Goal: Information Seeking & Learning: Learn about a topic

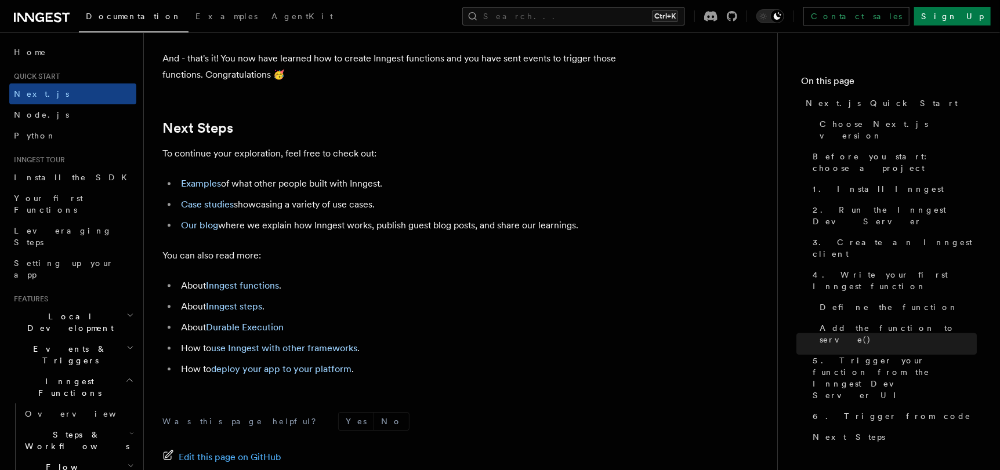
scroll to position [7133, 0]
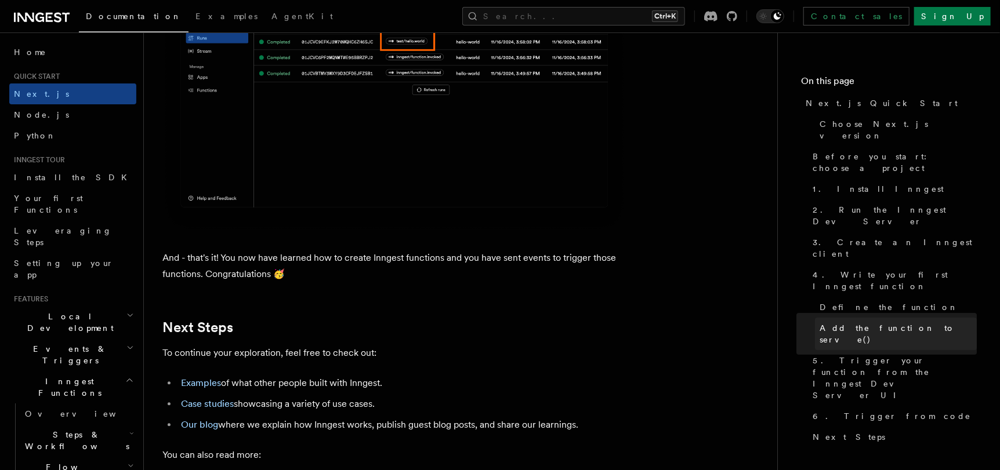
click at [839, 323] on span "Add the function to serve()" at bounding box center [898, 334] width 157 height 23
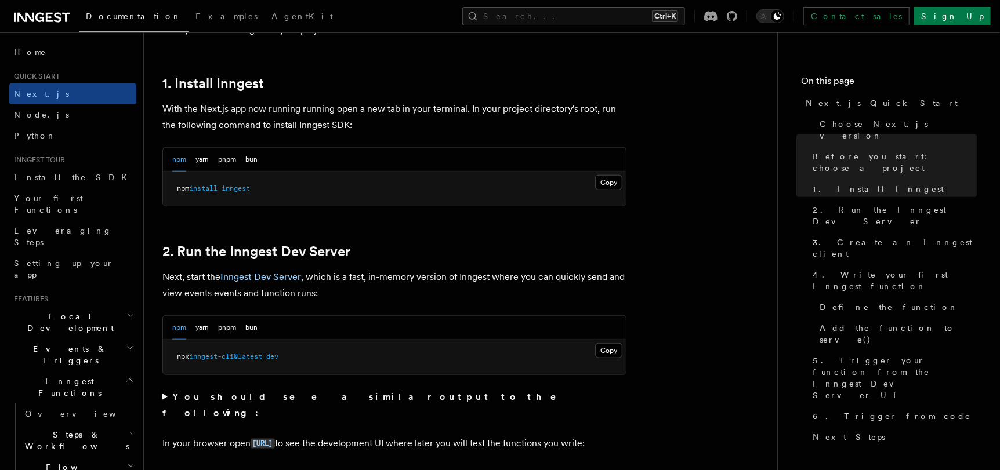
scroll to position [708, 0]
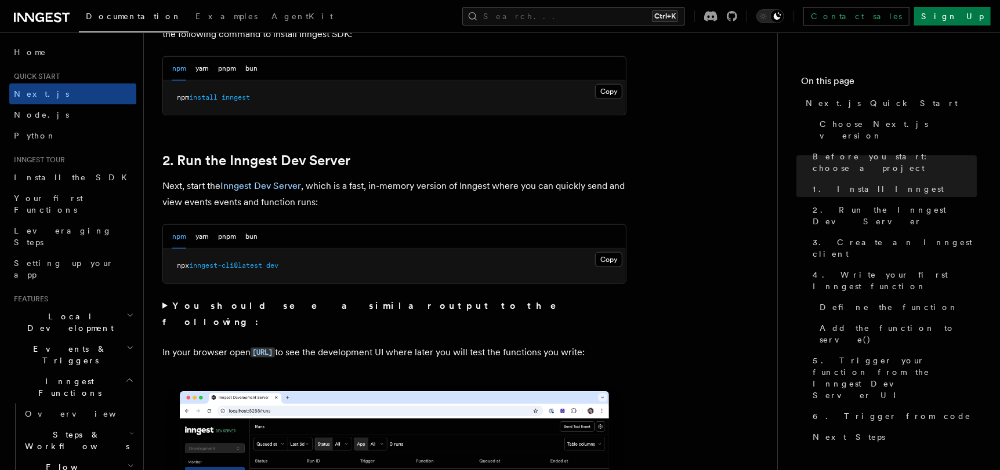
click at [81, 306] on h2 "Local Development" at bounding box center [72, 322] width 127 height 32
click at [79, 306] on h2 "Local Development" at bounding box center [72, 322] width 127 height 32
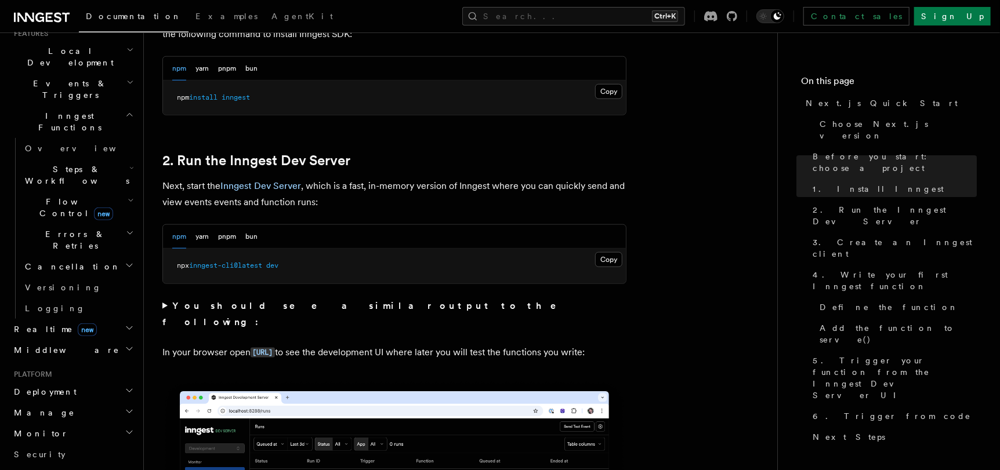
scroll to position [232, 0]
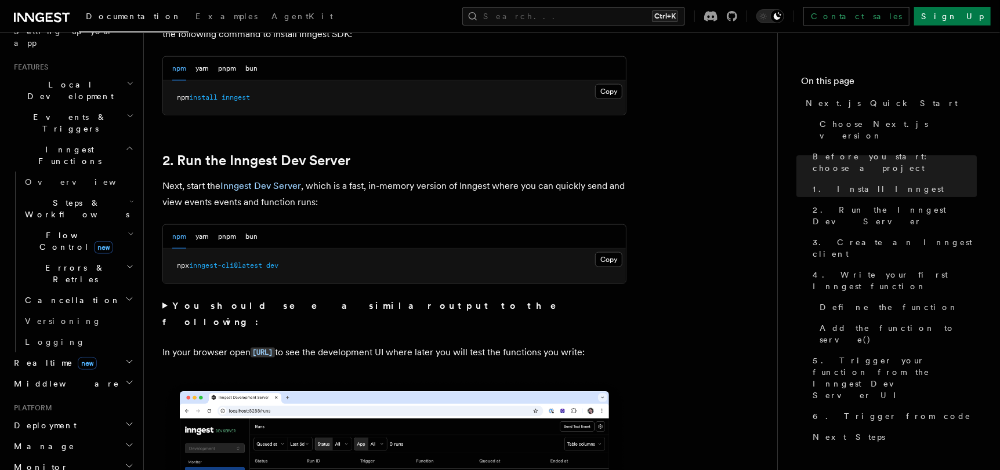
click at [125, 295] on icon "button" at bounding box center [129, 299] width 9 height 9
click at [129, 197] on icon "button" at bounding box center [131, 201] width 5 height 9
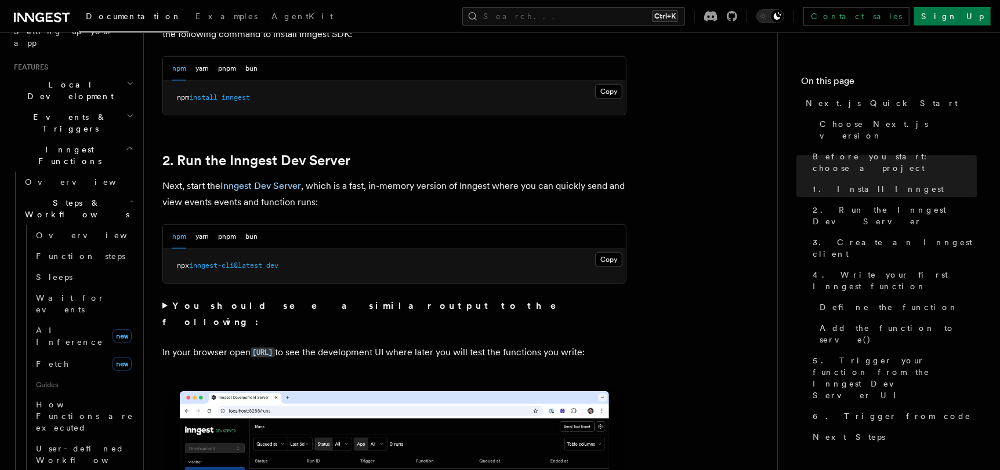
click at [129, 197] on icon "button" at bounding box center [131, 201] width 5 height 9
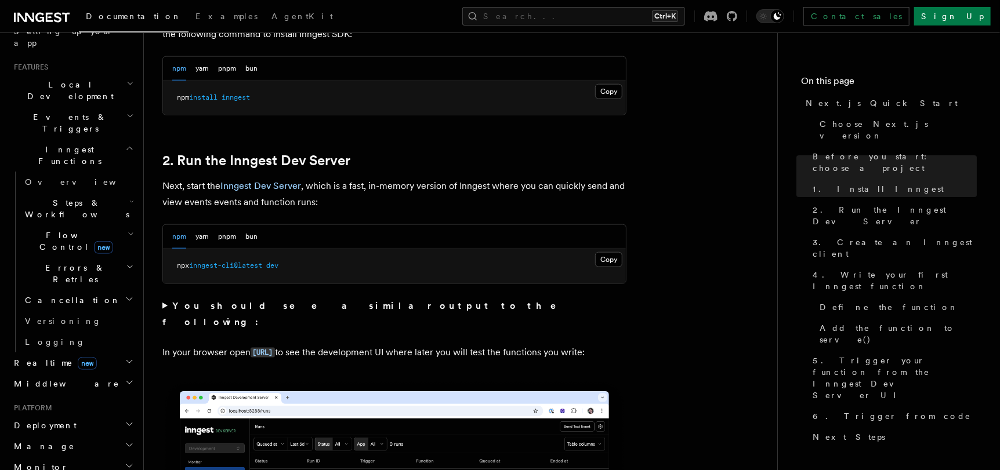
click at [128, 230] on icon "button" at bounding box center [131, 234] width 6 height 9
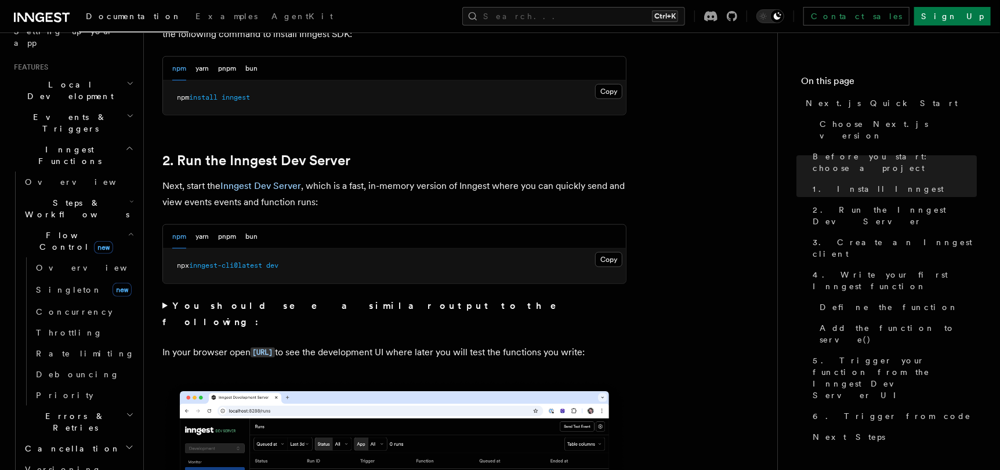
click at [128, 230] on icon "button" at bounding box center [131, 234] width 6 height 9
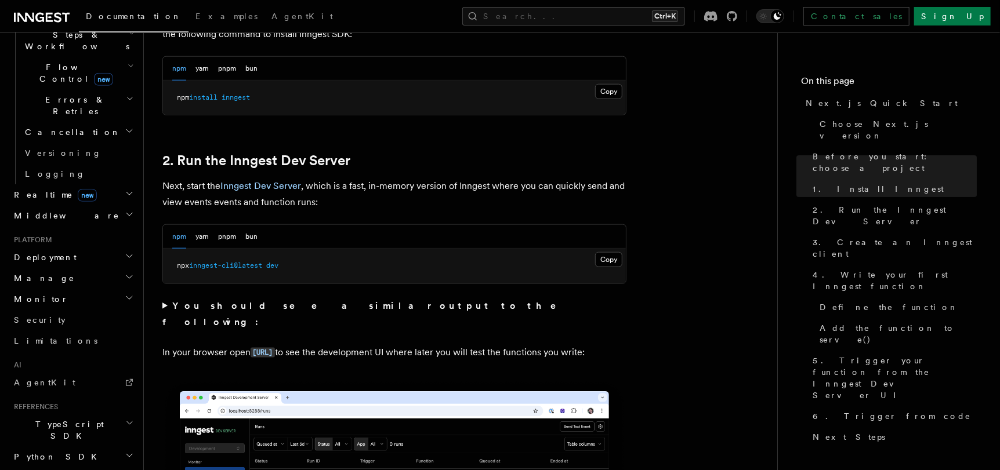
scroll to position [400, 0]
click at [126, 298] on icon "button" at bounding box center [129, 299] width 6 height 3
click at [125, 294] on icon "button" at bounding box center [129, 298] width 9 height 9
click at [125, 273] on icon "button" at bounding box center [129, 277] width 9 height 9
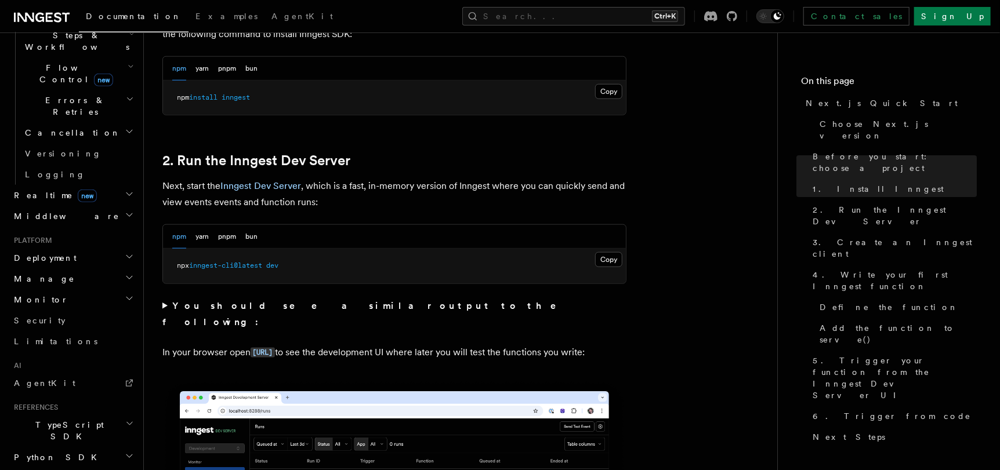
click at [122, 248] on h2 "Deployment" at bounding box center [72, 258] width 127 height 21
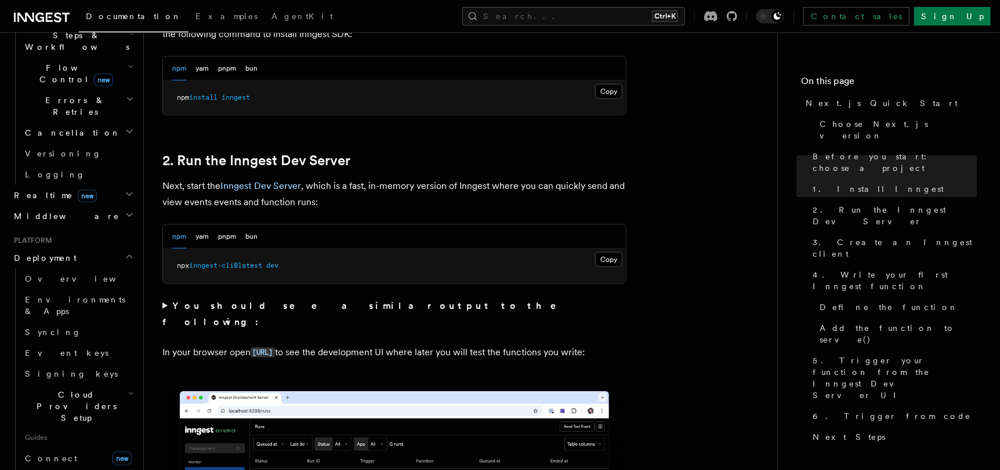
click at [122, 248] on h2 "Deployment" at bounding box center [72, 258] width 127 height 21
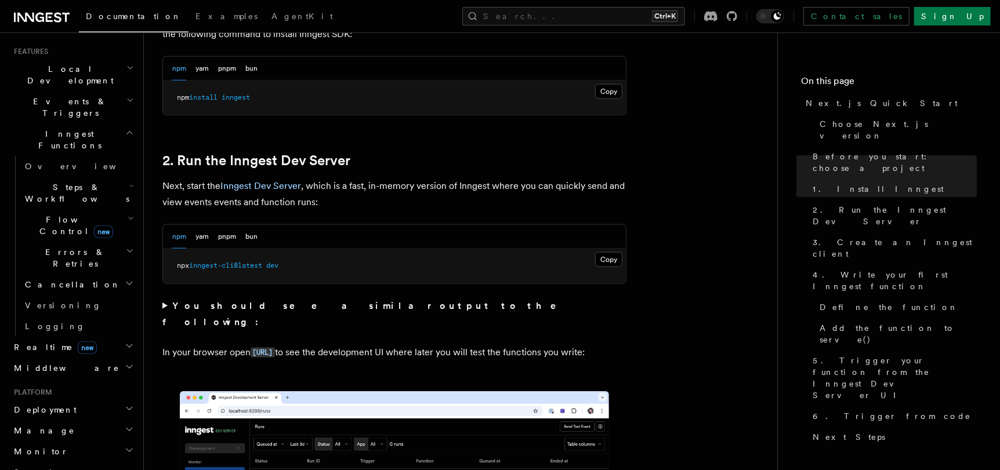
scroll to position [225, 0]
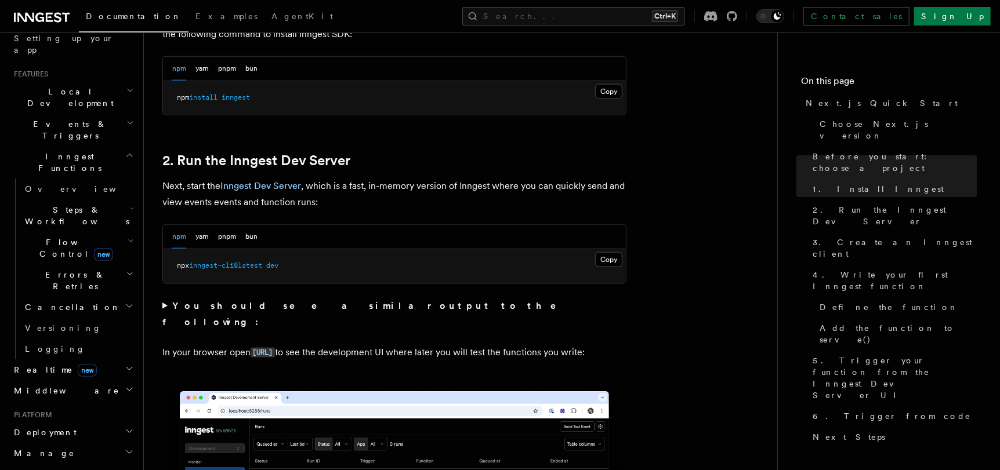
click at [125, 364] on icon "button" at bounding box center [129, 368] width 9 height 9
click at [125, 385] on icon "button" at bounding box center [129, 389] width 9 height 9
click at [106, 360] on h2 "Realtime new" at bounding box center [72, 370] width 127 height 21
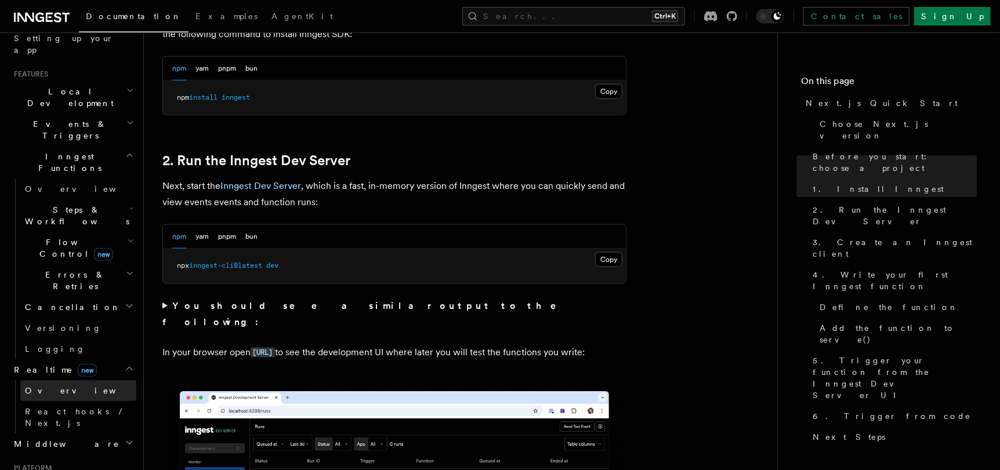
click at [73, 381] on link "Overview" at bounding box center [78, 391] width 116 height 21
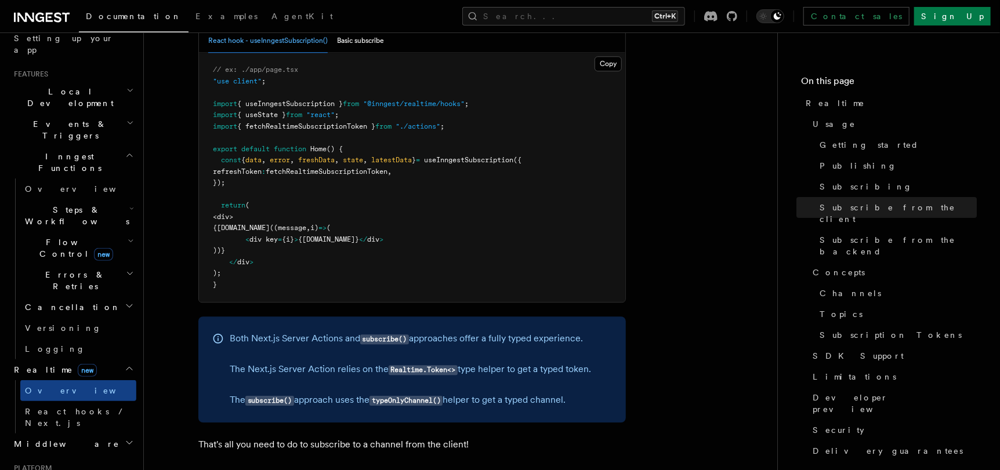
scroll to position [1972, 0]
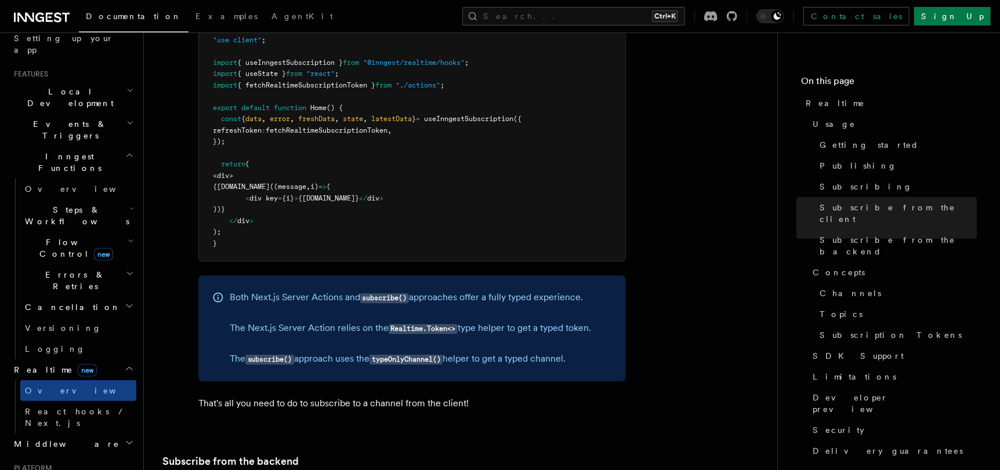
click at [67, 434] on h2 "Middleware" at bounding box center [72, 444] width 127 height 21
click at [66, 434] on h2 "Middleware" at bounding box center [72, 444] width 127 height 21
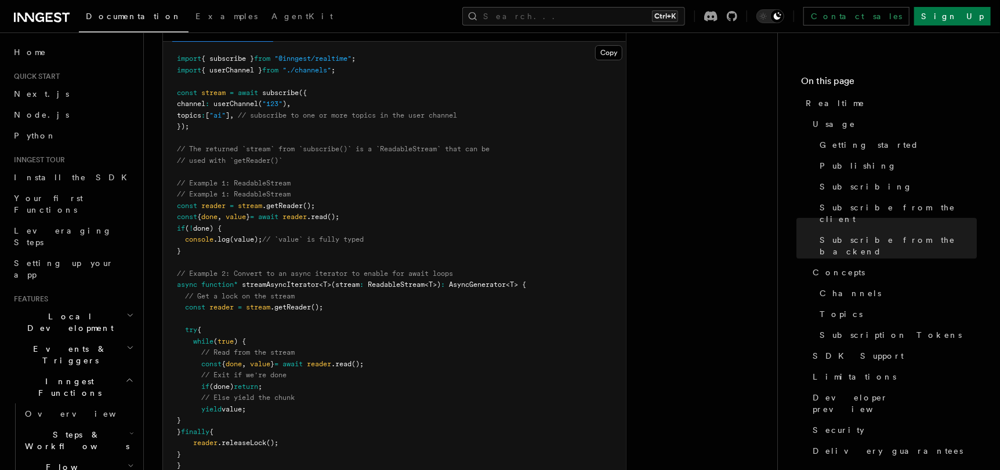
scroll to position [2436, 0]
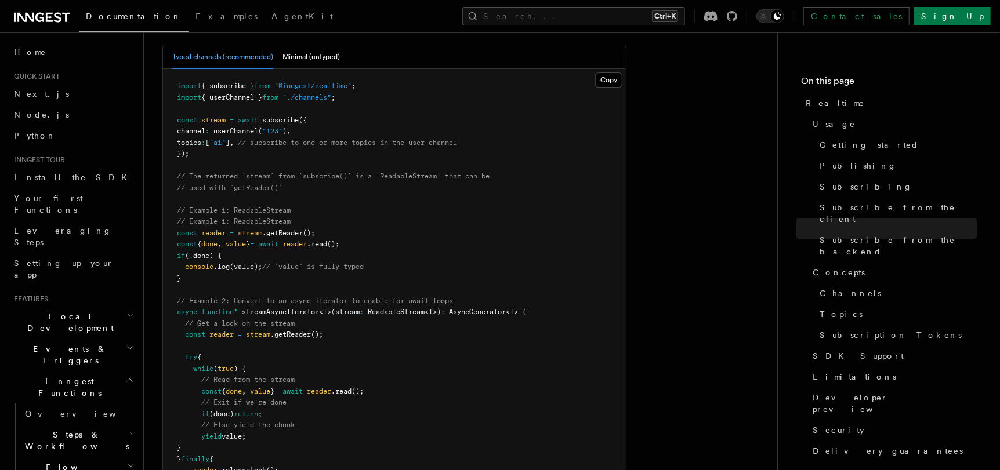
click at [125, 376] on icon "button" at bounding box center [129, 380] width 9 height 9
click at [126, 343] on icon "button" at bounding box center [130, 347] width 8 height 9
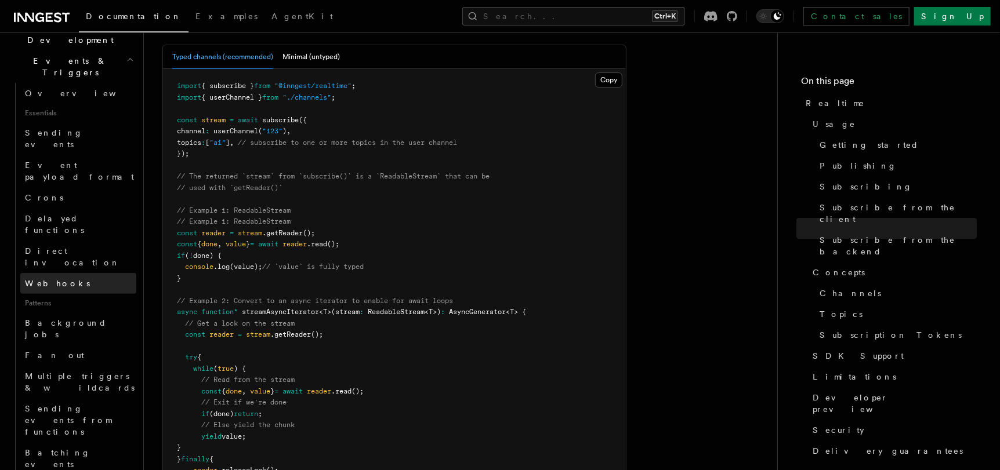
scroll to position [289, 0]
click at [77, 186] on link "Crons" at bounding box center [78, 196] width 116 height 21
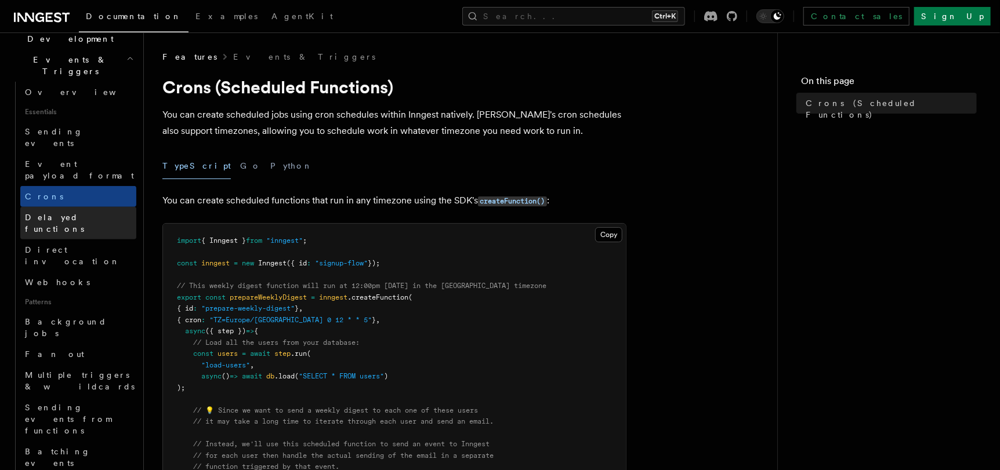
click at [51, 213] on span "Delayed functions" at bounding box center [54, 223] width 59 height 21
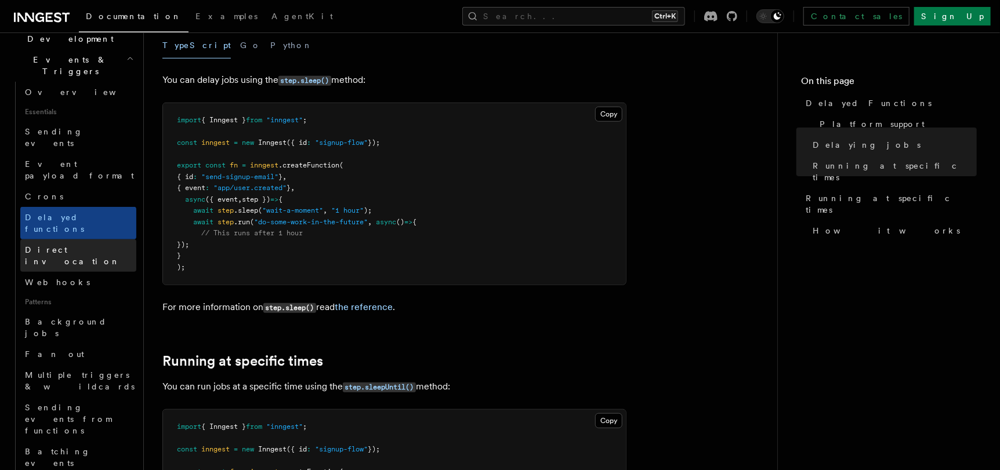
scroll to position [463, 0]
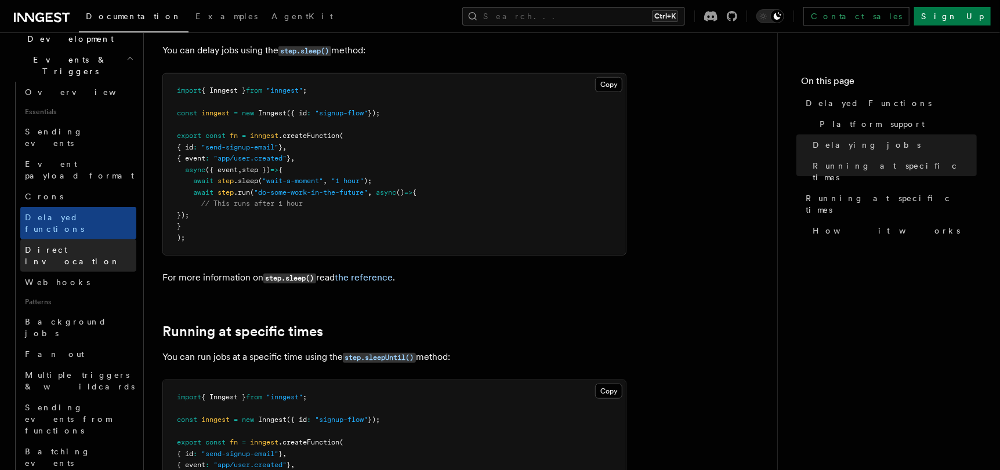
click at [56, 245] on span "Direct invocation" at bounding box center [72, 255] width 95 height 21
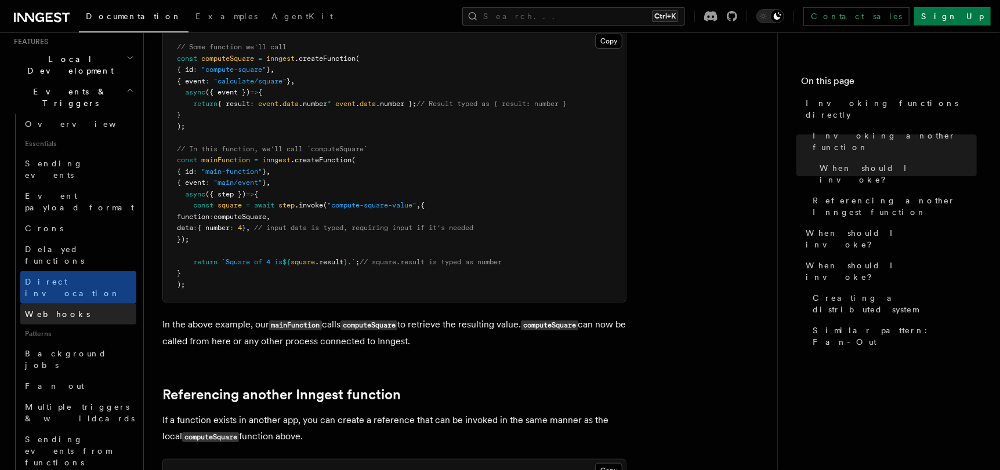
scroll to position [289, 0]
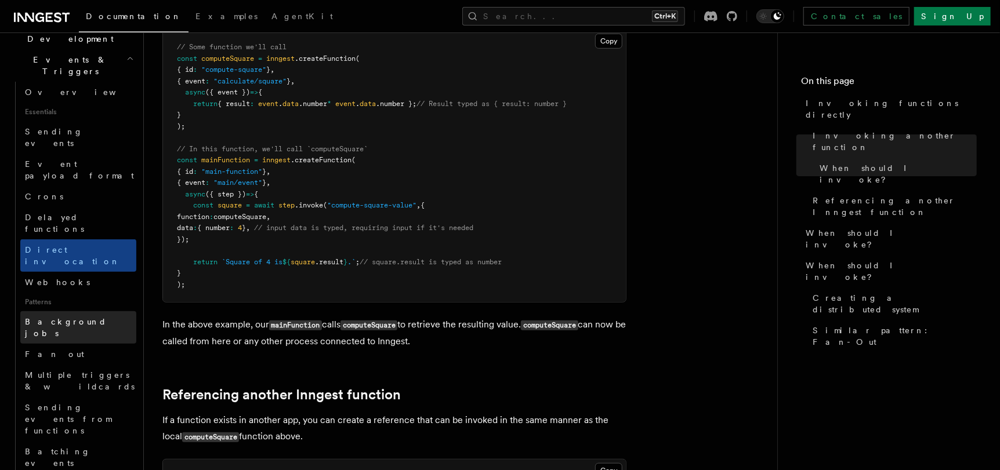
click at [80, 317] on span "Background jobs" at bounding box center [66, 327] width 82 height 21
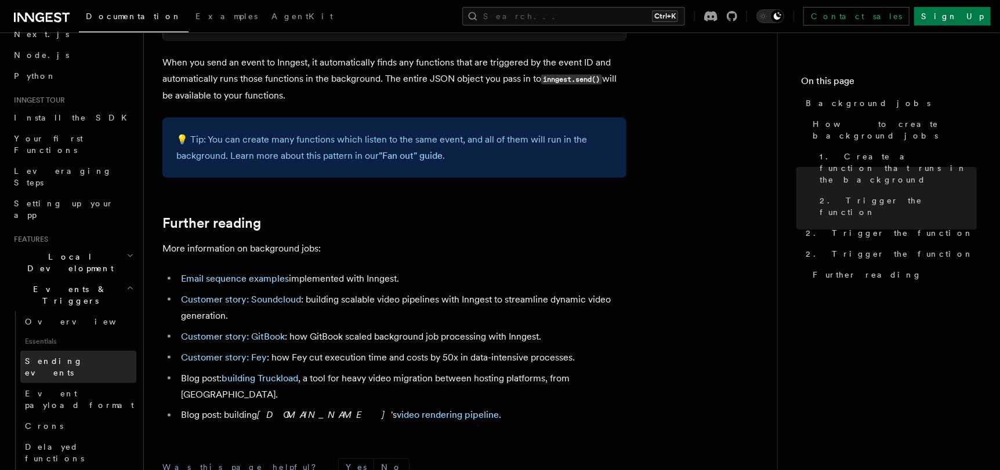
scroll to position [57, 0]
click at [86, 353] on link "Sending events" at bounding box center [78, 369] width 116 height 32
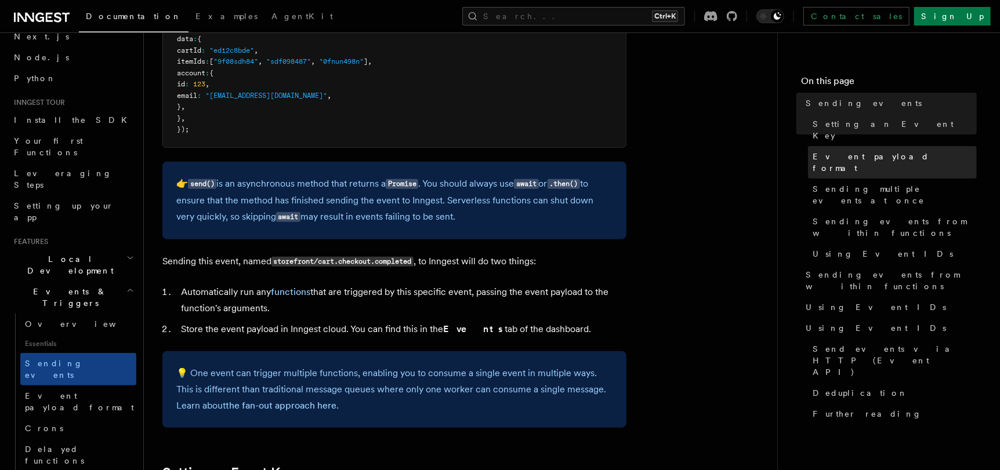
click at [868, 151] on span "Event payload format" at bounding box center [895, 162] width 164 height 23
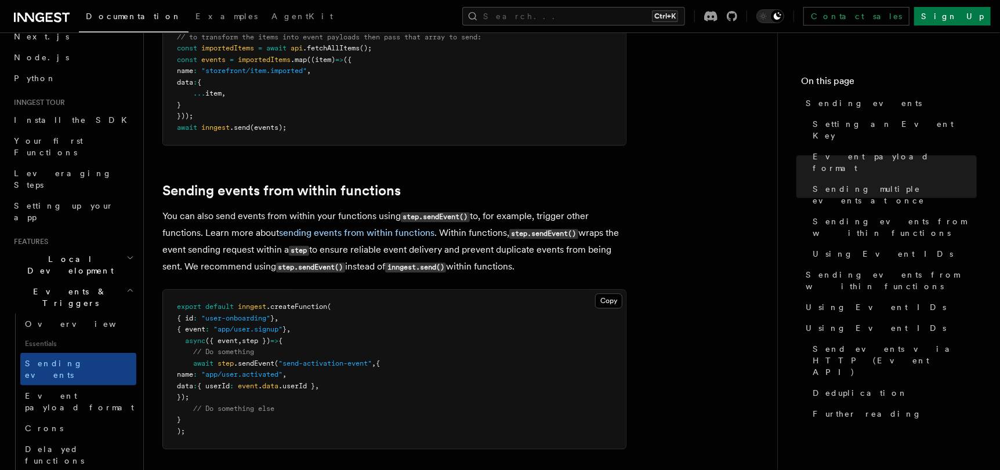
scroll to position [1653, 0]
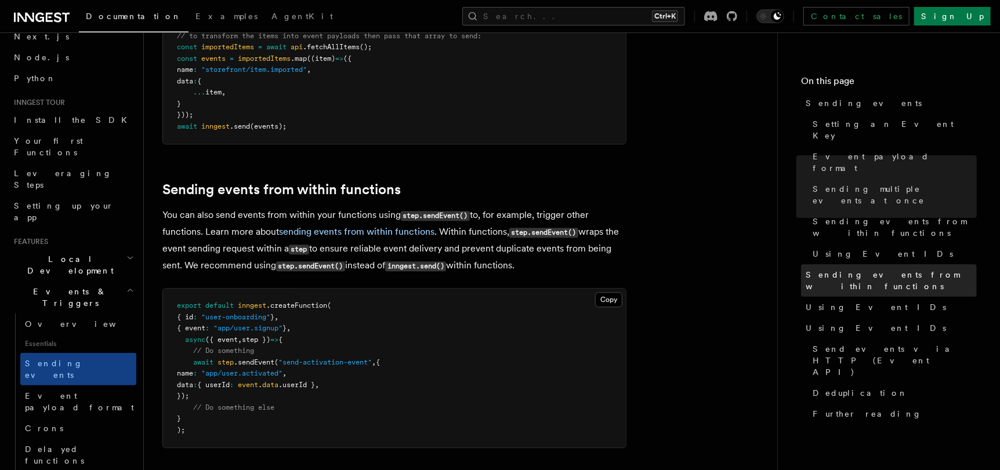
click at [832, 269] on span "Sending events from within functions" at bounding box center [891, 280] width 171 height 23
click at [883, 269] on span "Sending events from within functions" at bounding box center [891, 280] width 171 height 23
